Goal: Information Seeking & Learning: Learn about a topic

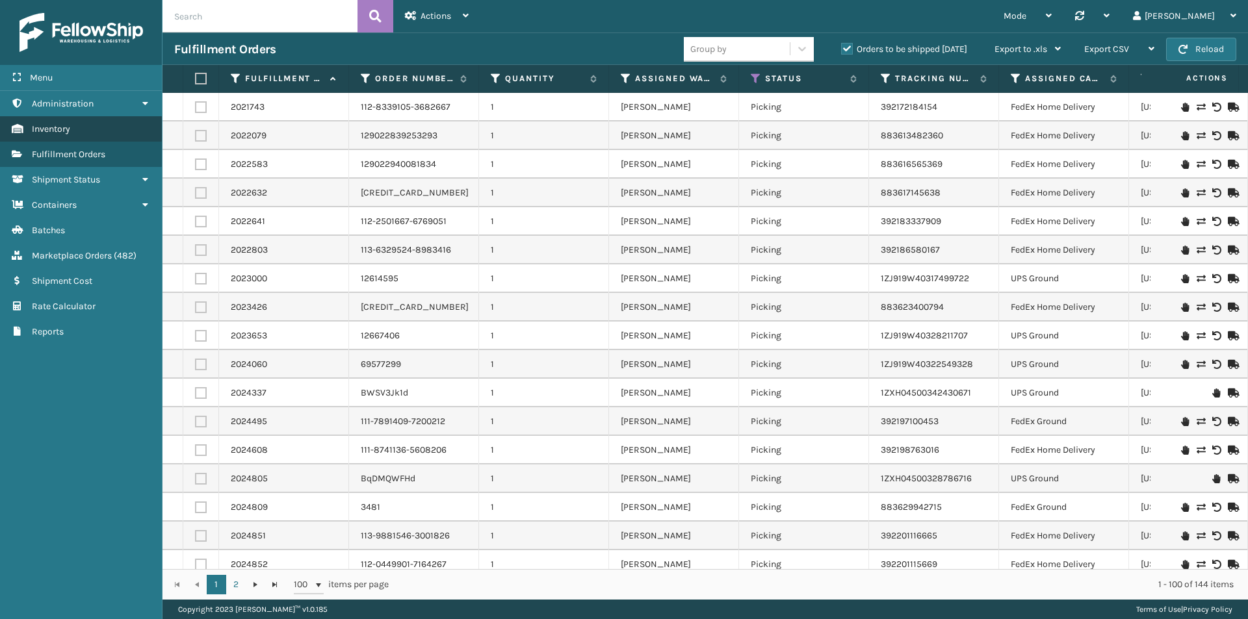
click at [68, 134] on span "Inventory" at bounding box center [51, 129] width 38 height 11
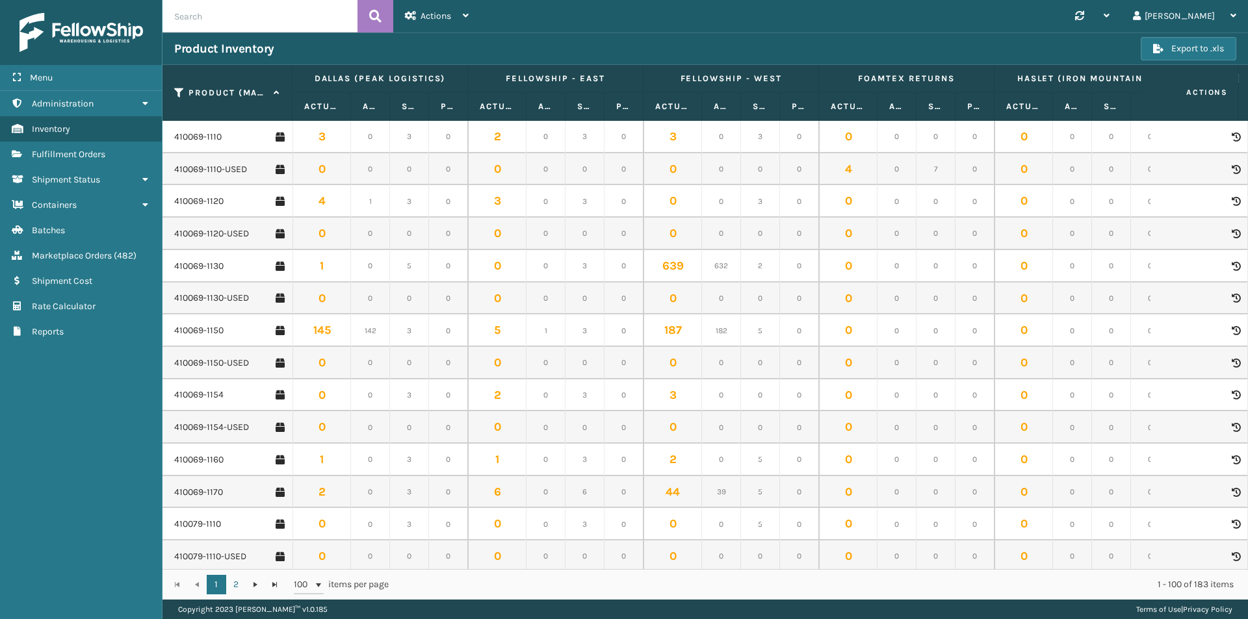
click at [200, 11] on input "text" at bounding box center [260, 16] width 195 height 33
paste input "410168-8050"
type input "410168-8050"
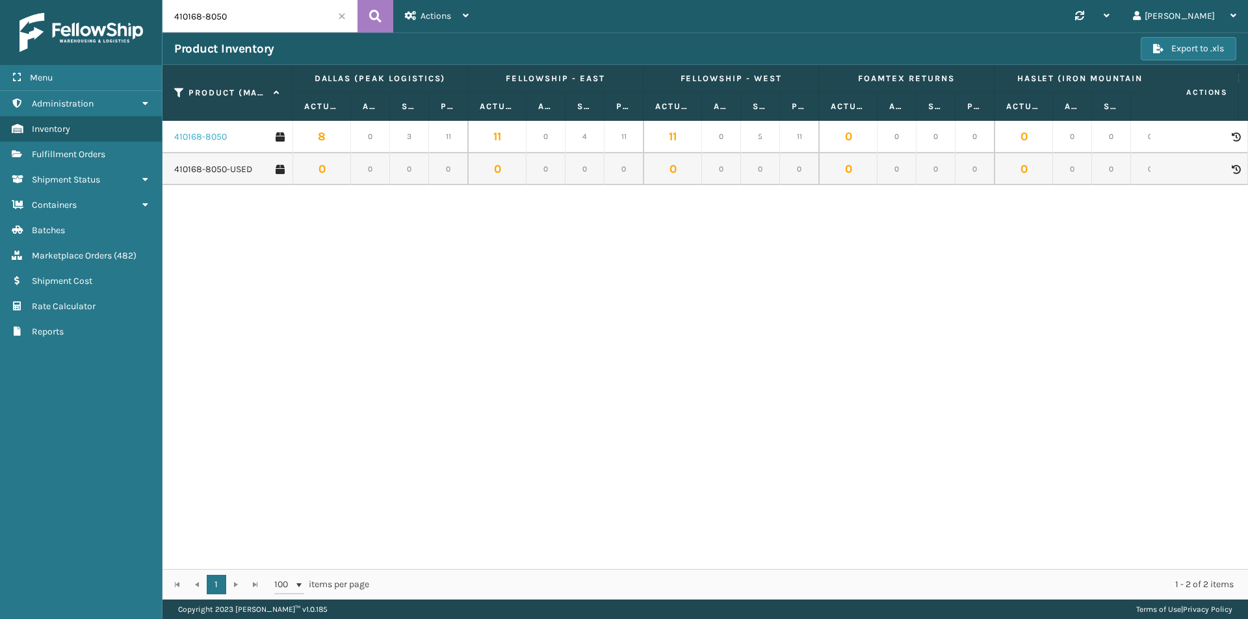
click at [209, 137] on link "410168-8050" at bounding box center [200, 137] width 53 height 13
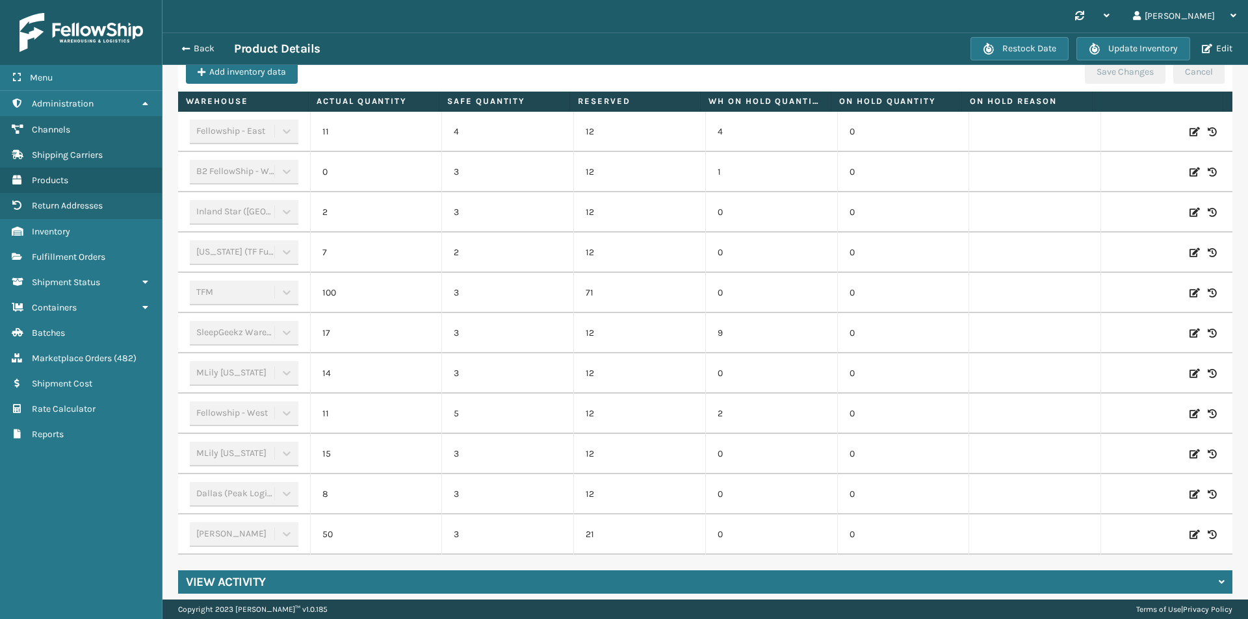
scroll to position [434, 0]
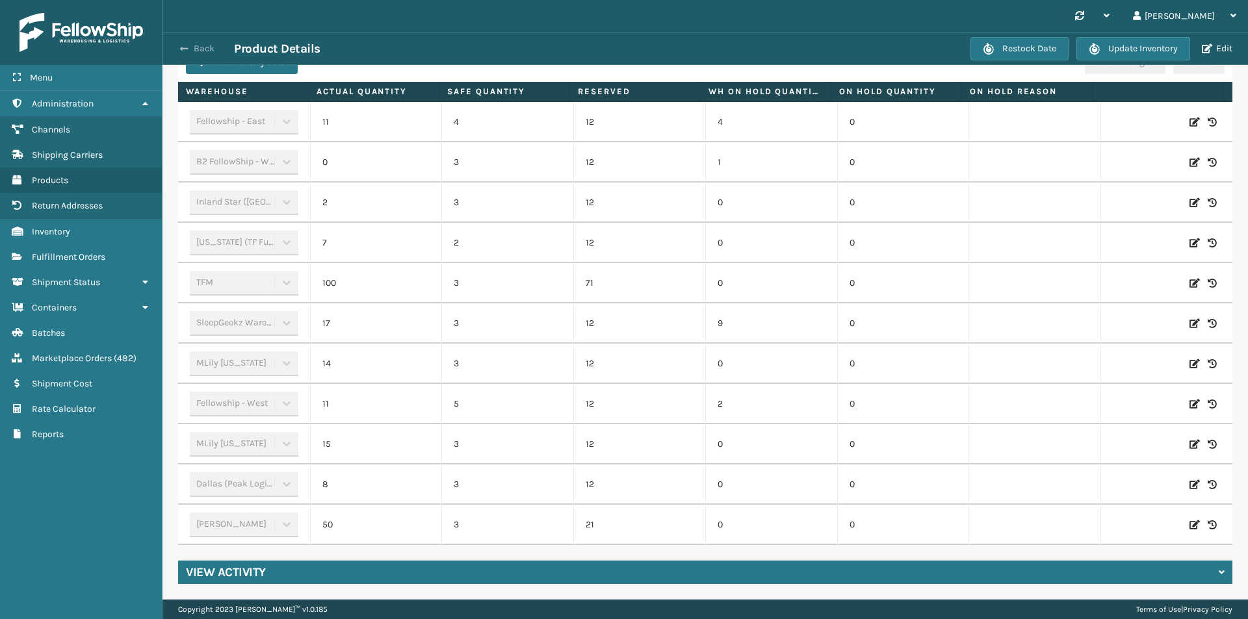
click at [205, 46] on button "Back" at bounding box center [204, 49] width 60 height 12
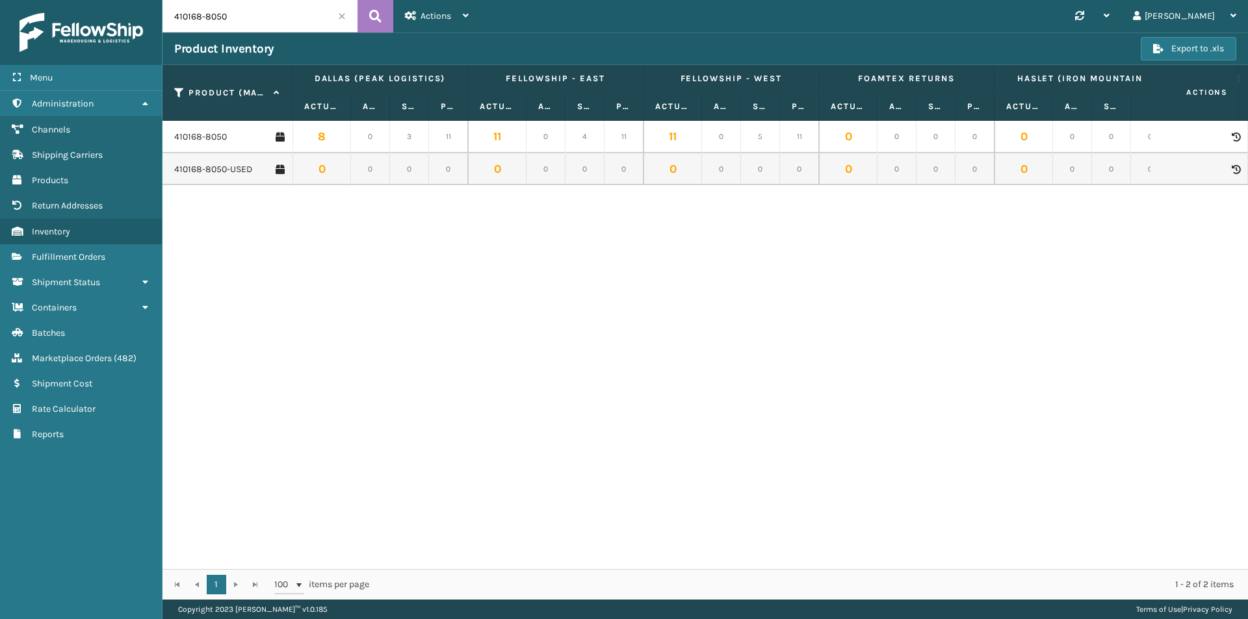
click at [162, 0] on div "Menu Administration Channels Shipping Carriers Products Return Addresses Invent…" at bounding box center [624, 0] width 1248 height 0
paste input "06-111"
type input "410106-1110"
click at [382, 18] on button at bounding box center [376, 16] width 36 height 33
click at [211, 137] on link "410106-1110" at bounding box center [197, 137] width 46 height 13
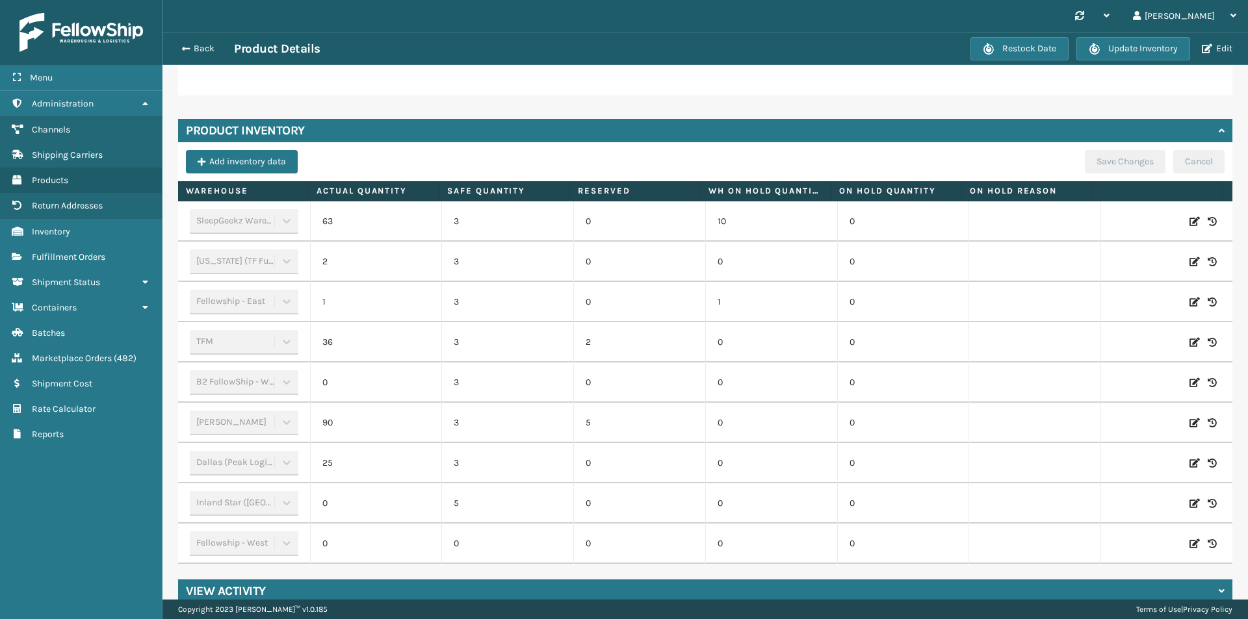
scroll to position [371, 0]
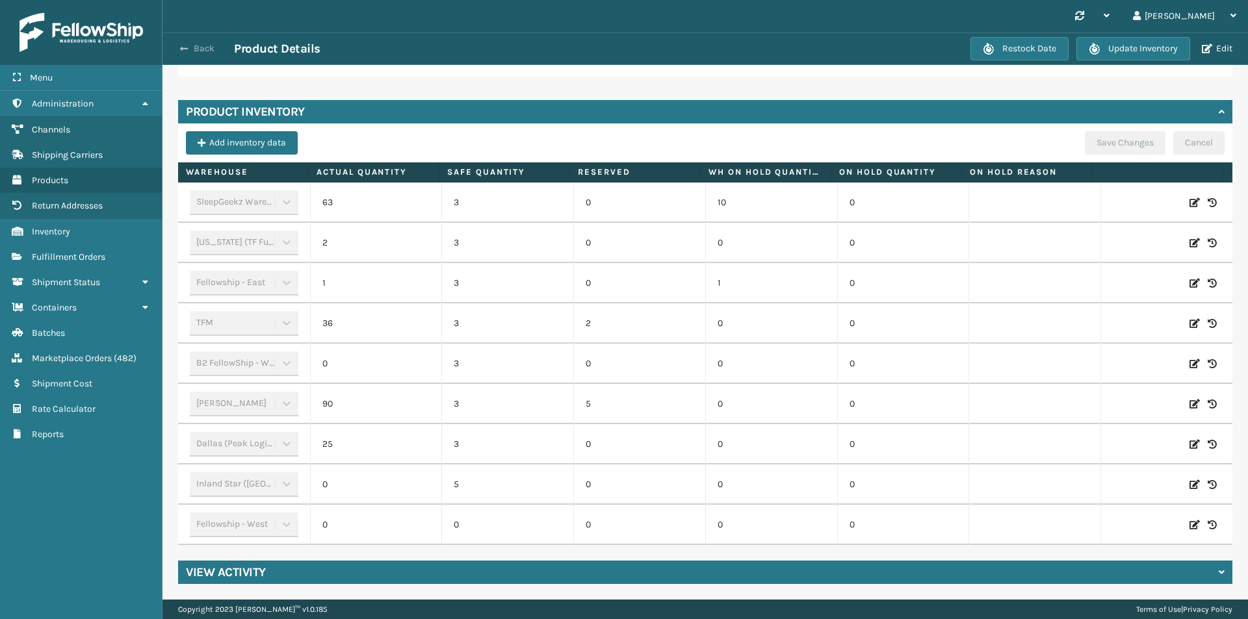
click at [203, 51] on button "Back" at bounding box center [204, 49] width 60 height 12
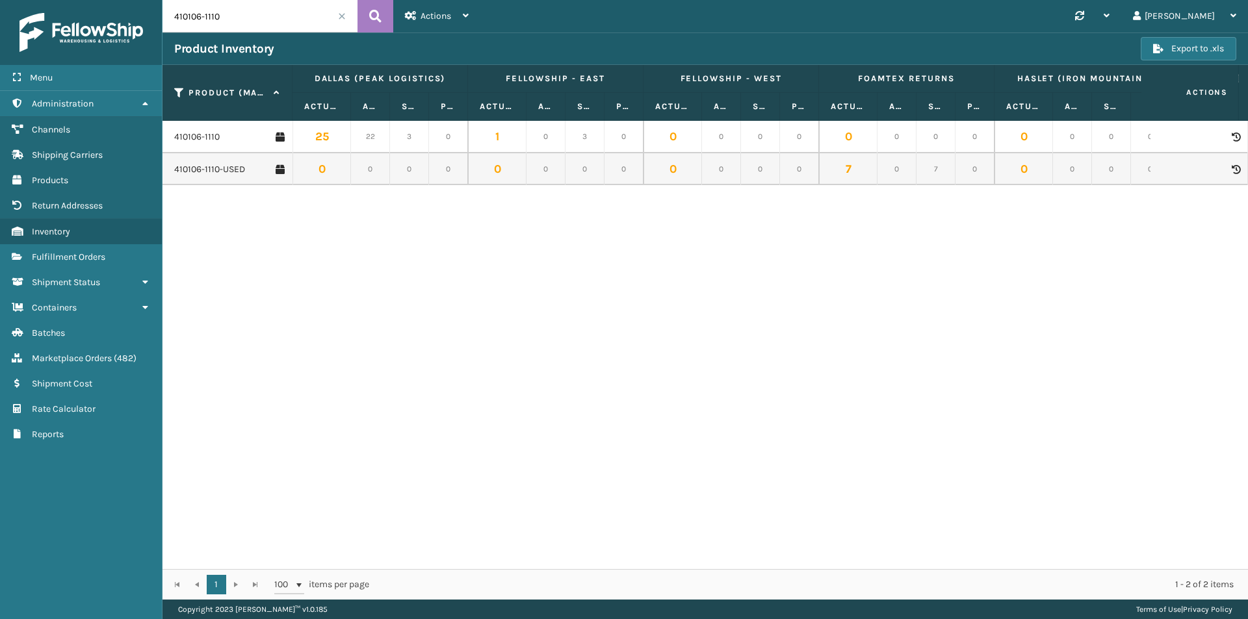
drag, startPoint x: 236, startPoint y: 18, endPoint x: 167, endPoint y: 18, distance: 68.9
click at [167, 18] on input "410106-1110" at bounding box center [260, 16] width 195 height 33
paste input "Global Logistics 18 pallets - FS-[GEOGRAPHIC_DATA] 10 pallets"
click at [379, 18] on icon at bounding box center [375, 17] width 12 height 20
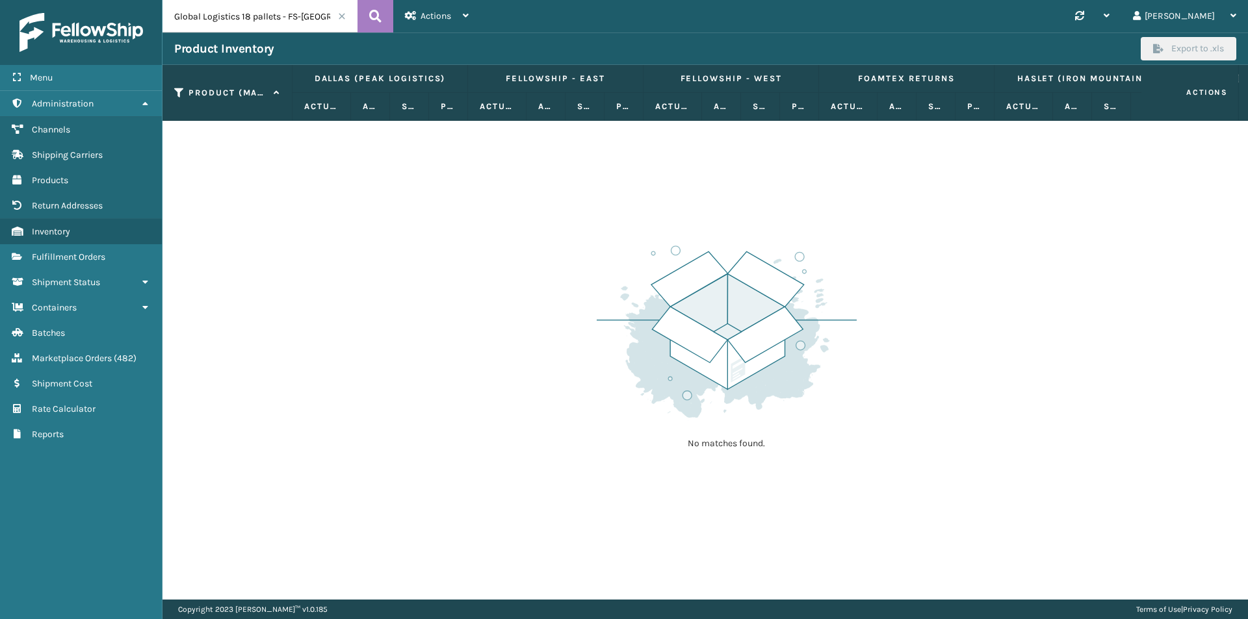
drag, startPoint x: 331, startPoint y: 18, endPoint x: 114, endPoint y: 18, distance: 217.1
click at [114, 0] on div "Menu Administration Channels Shipping Carriers Products Return Addresses Invent…" at bounding box center [624, 0] width 1248 height 0
click at [216, 16] on input "al" at bounding box center [260, 16] width 195 height 33
type input "a"
click at [250, 18] on input "text" at bounding box center [260, 16] width 195 height 33
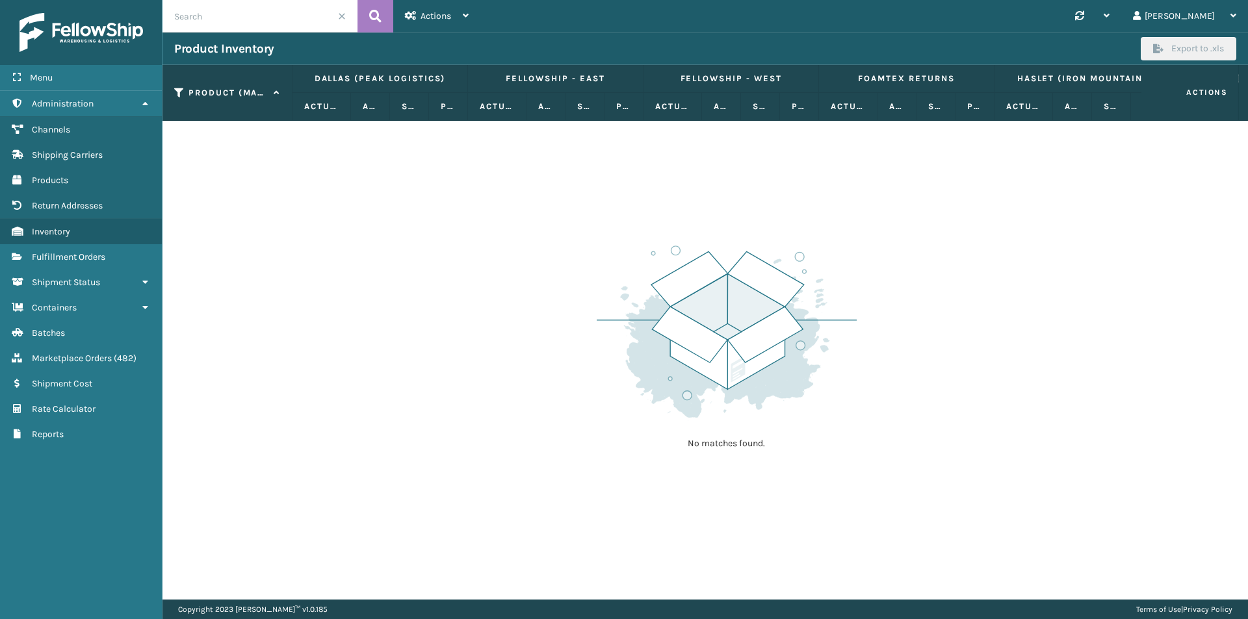
paste input "410107-1170"
type input "410107-1170"
click at [384, 18] on button at bounding box center [376, 16] width 36 height 33
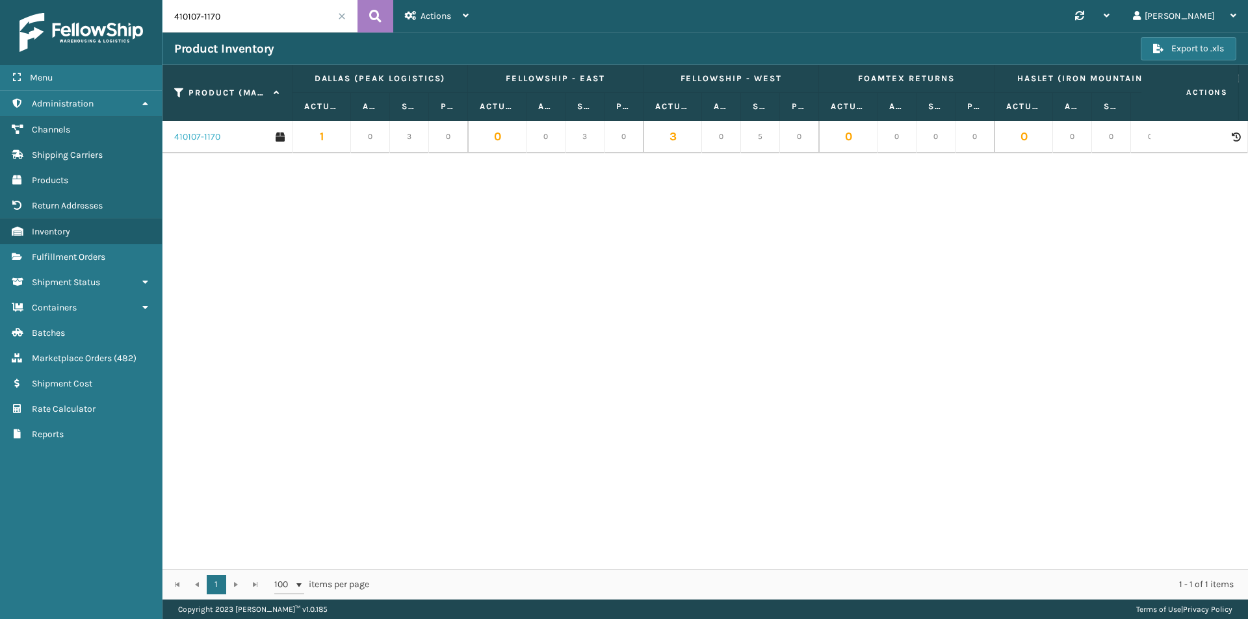
click at [203, 141] on link "410107-1170" at bounding box center [197, 137] width 46 height 13
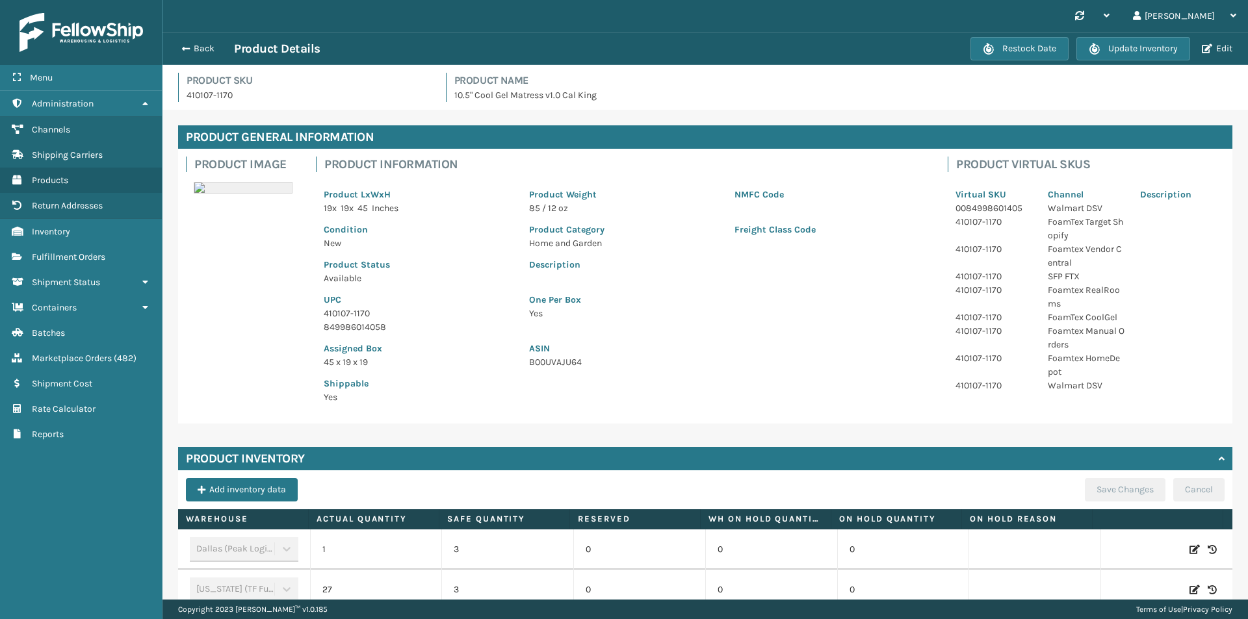
scroll to position [195, 0]
